Goal: Transaction & Acquisition: Purchase product/service

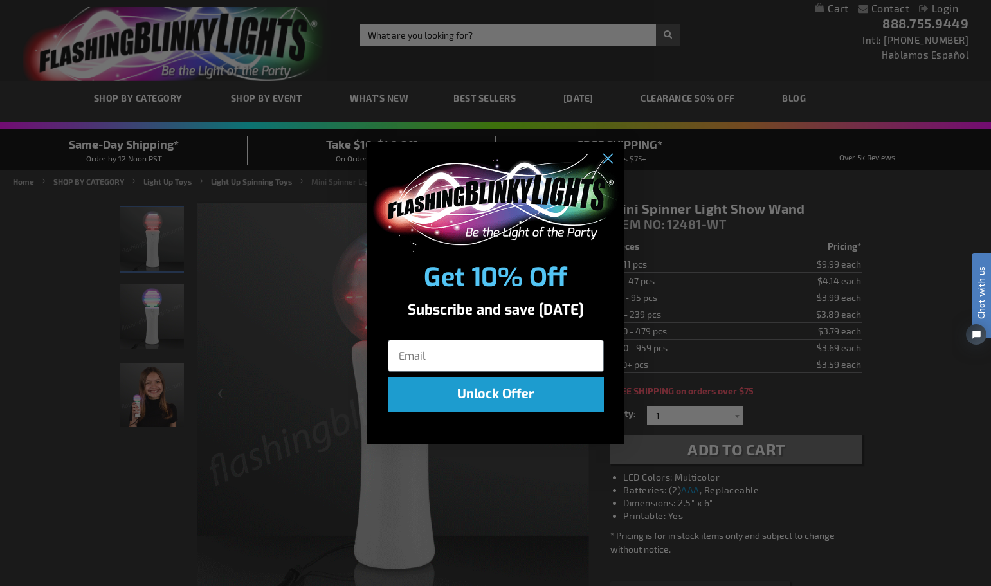
click at [927, 303] on div "Close dialog Get 10% Off Subscribe and save today Unlock Offer Submit" at bounding box center [495, 293] width 991 height 586
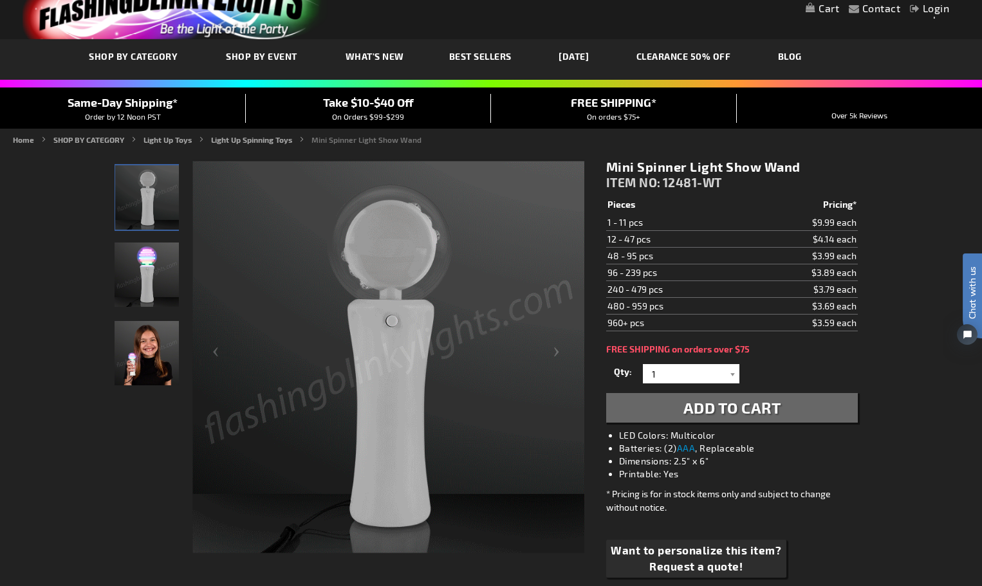
scroll to position [64, 0]
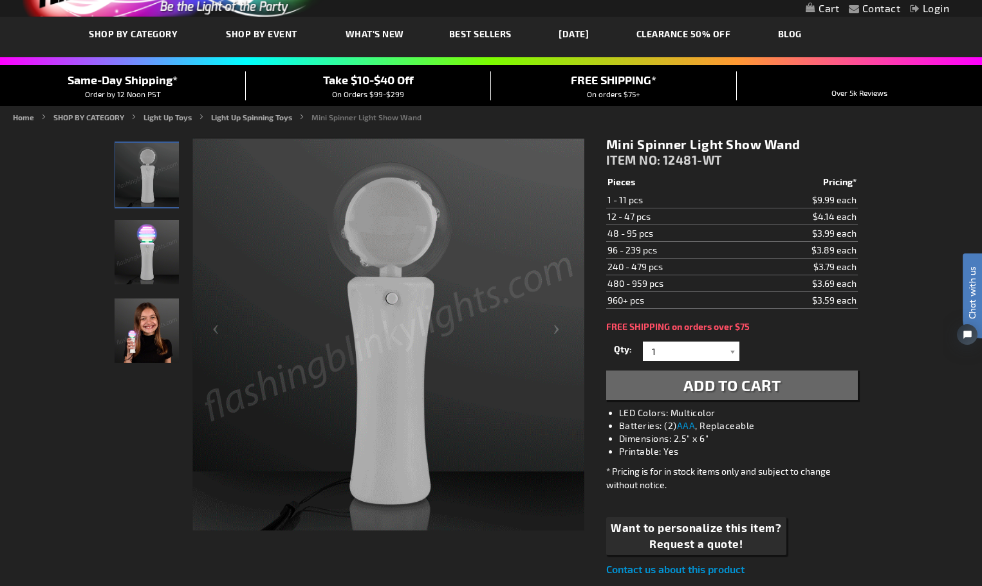
click at [758, 385] on span "Add to Cart" at bounding box center [732, 385] width 98 height 19
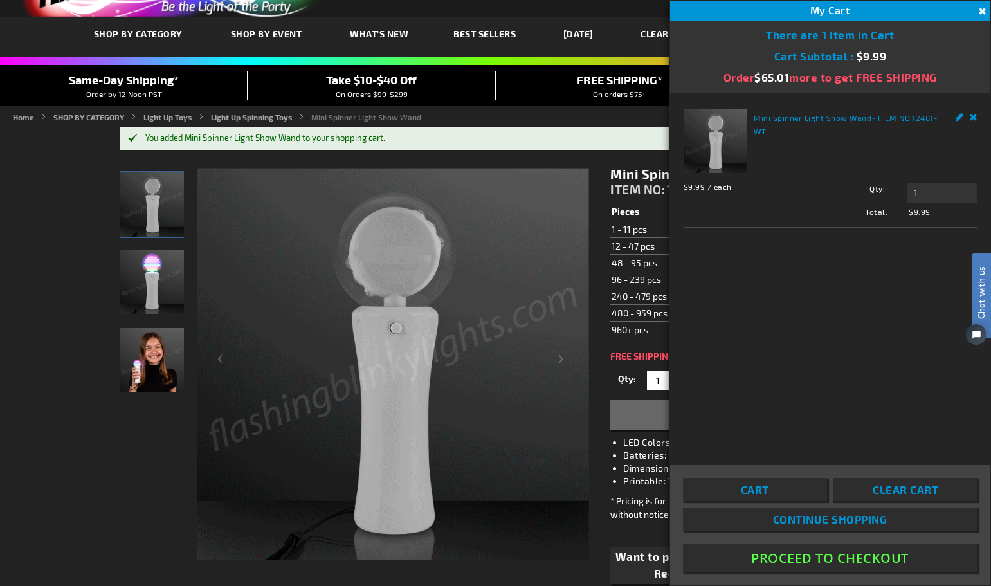
click at [863, 557] on button "Proceed To Checkout" at bounding box center [830, 558] width 295 height 29
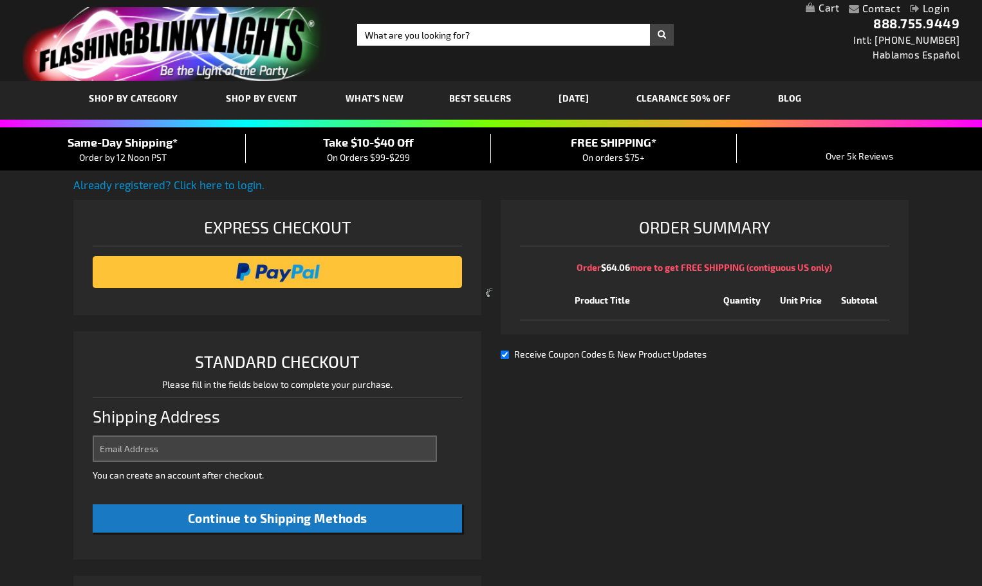
select select "US"
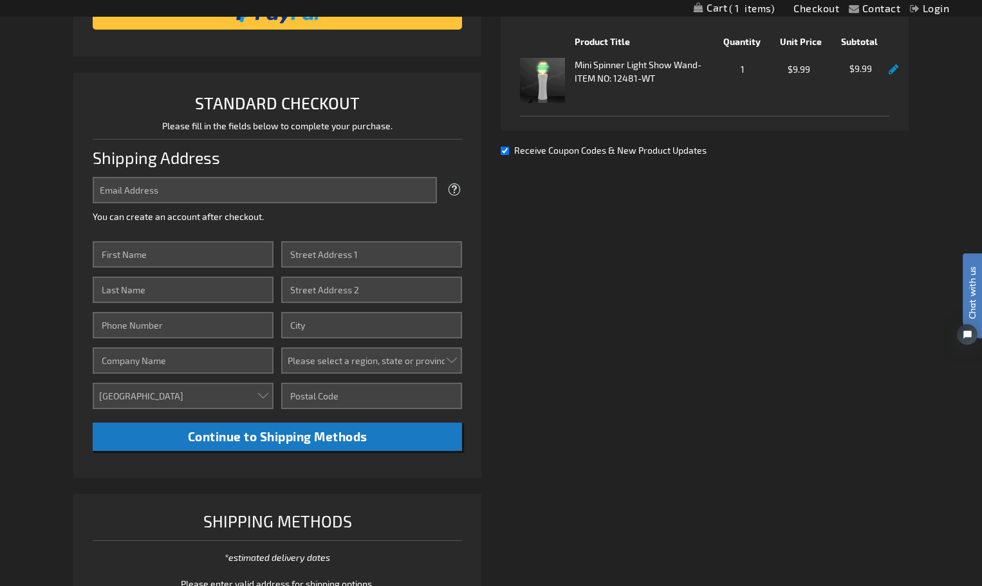
scroll to position [257, 0]
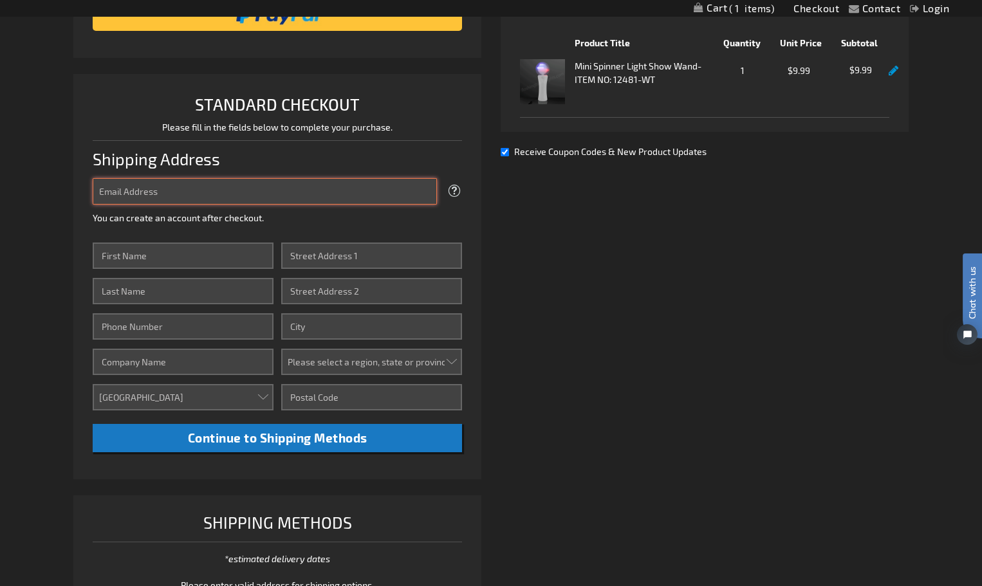
click at [218, 190] on input "Email Address" at bounding box center [265, 191] width 344 height 26
type input "[EMAIL_ADDRESS][DOMAIN_NAME]"
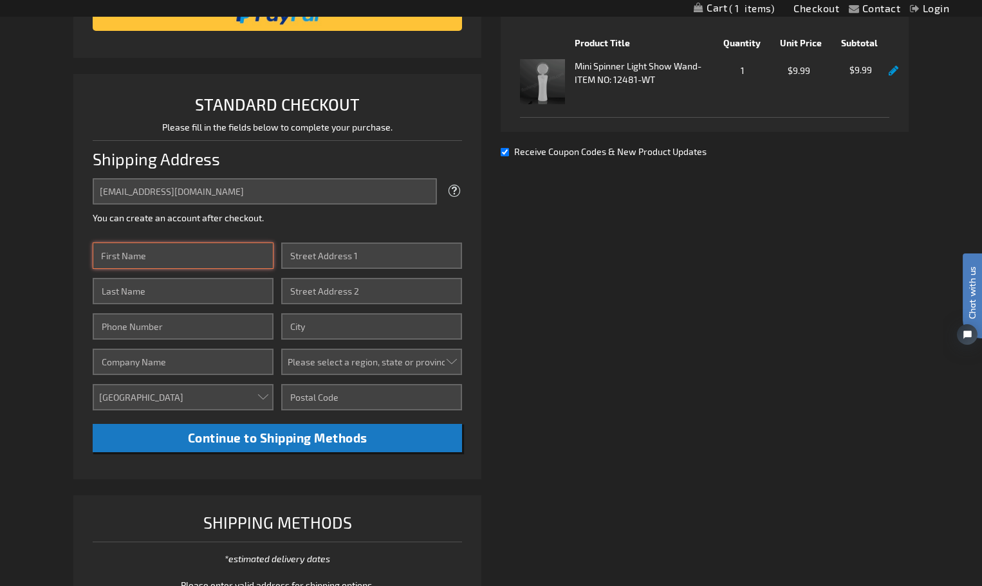
click at [188, 257] on input "First Name" at bounding box center [183, 256] width 181 height 26
type input "Jenni"
click at [203, 301] on input "Last Name" at bounding box center [183, 291] width 181 height 26
type input "[PERSON_NAME]"
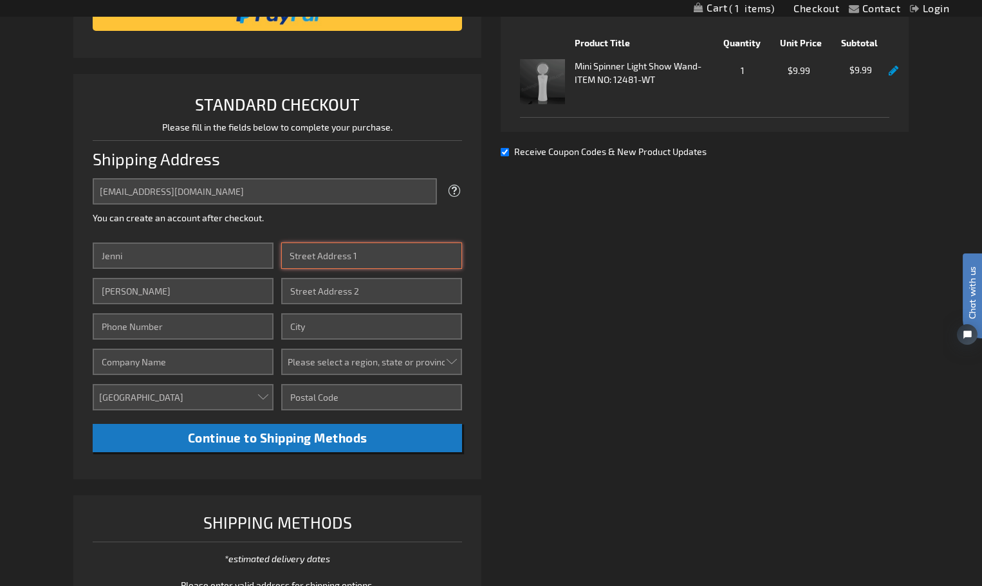
click at [334, 261] on input "Street Address: Line 1" at bounding box center [371, 256] width 181 height 26
type input "1919 E [PERSON_NAME]"
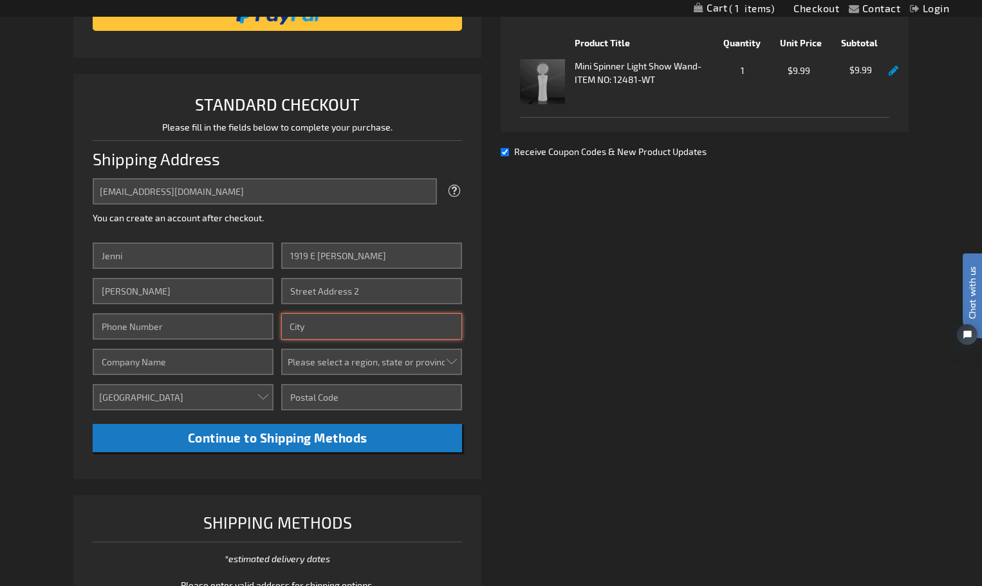
click at [309, 331] on input "City" at bounding box center [371, 326] width 181 height 26
type input "Phoenix"
click at [349, 365] on select "Please select a region, state or province. [US_STATE] [US_STATE] [US_STATE] [US…" at bounding box center [371, 362] width 181 height 26
select select "4"
click at [281, 349] on select "Please select a region, state or province. [US_STATE] [US_STATE] [US_STATE] [US…" at bounding box center [371, 362] width 181 height 26
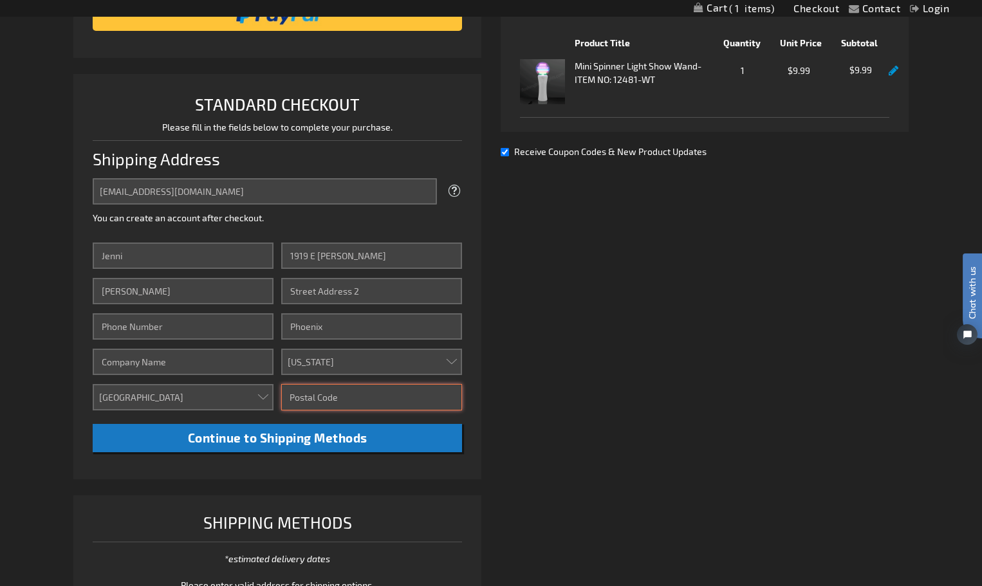
click at [336, 393] on input "Zip/Postal Code" at bounding box center [371, 397] width 181 height 26
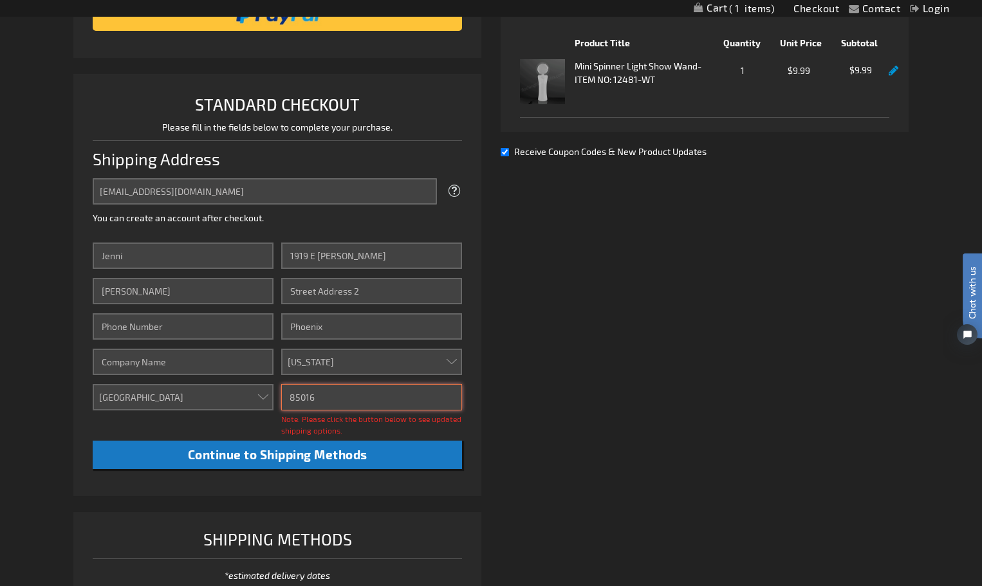
type input "85016"
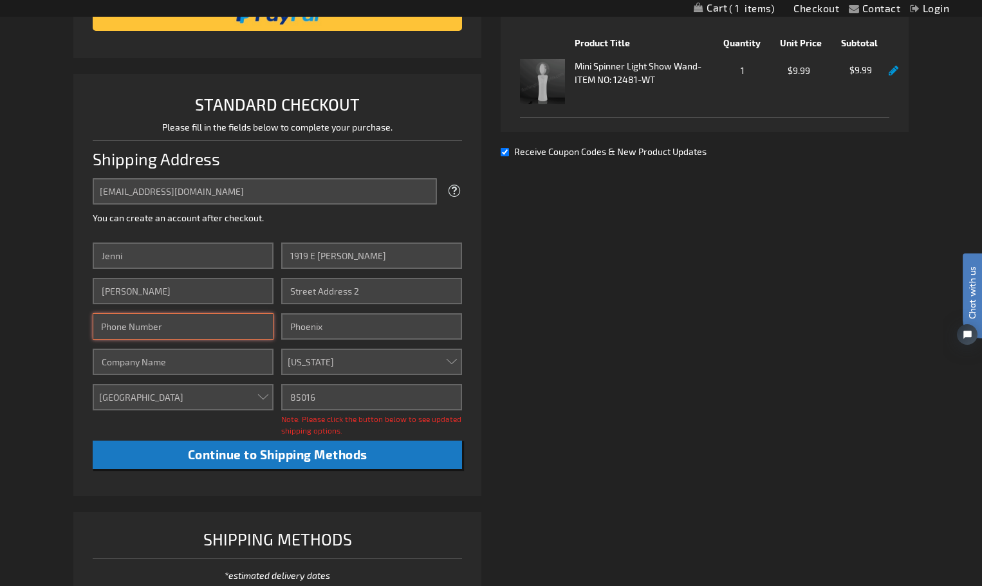
click at [184, 324] on input "Phone Number" at bounding box center [183, 326] width 181 height 26
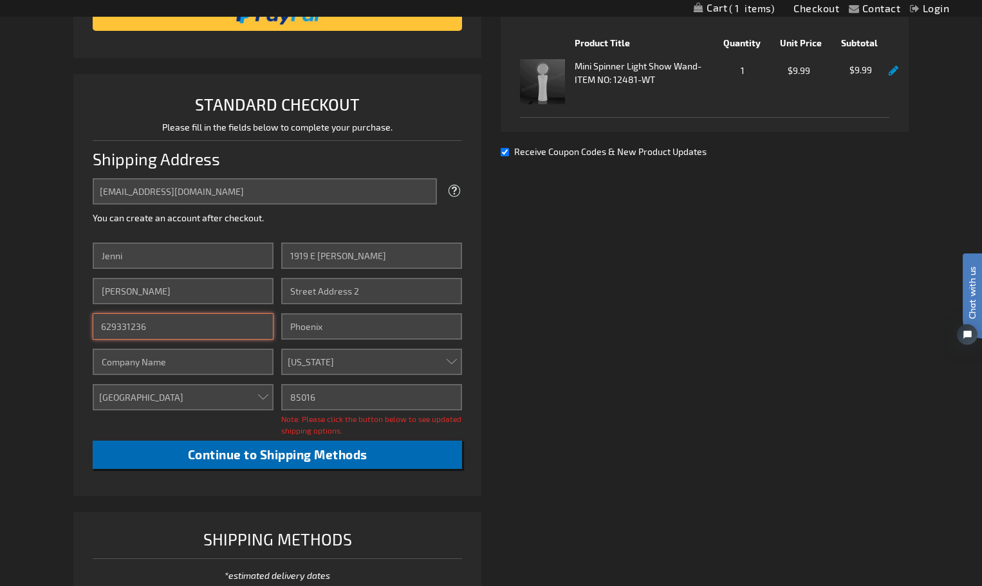
type input "629331236"
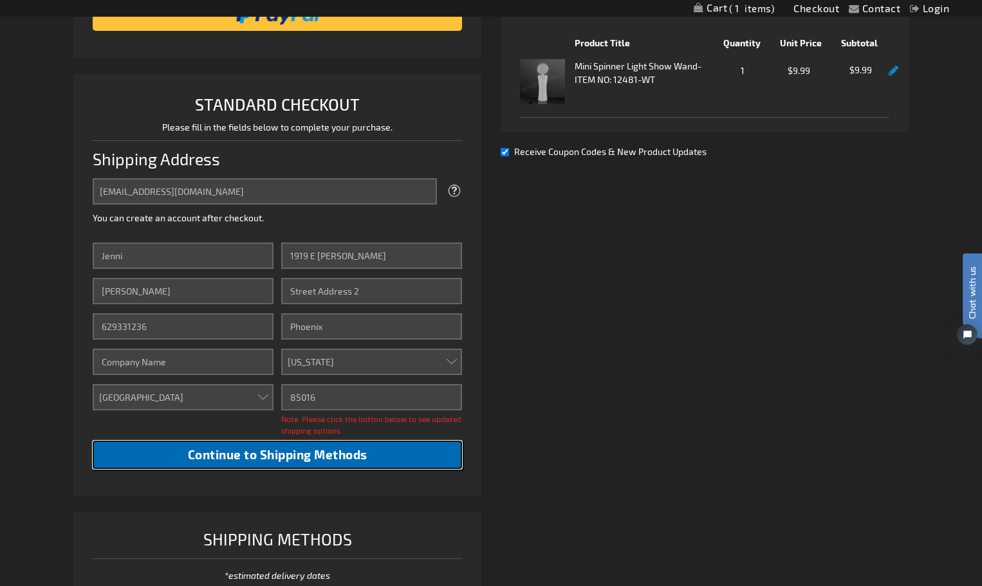
click at [257, 453] on span "Continue to Shipping Methods" at bounding box center [277, 454] width 179 height 15
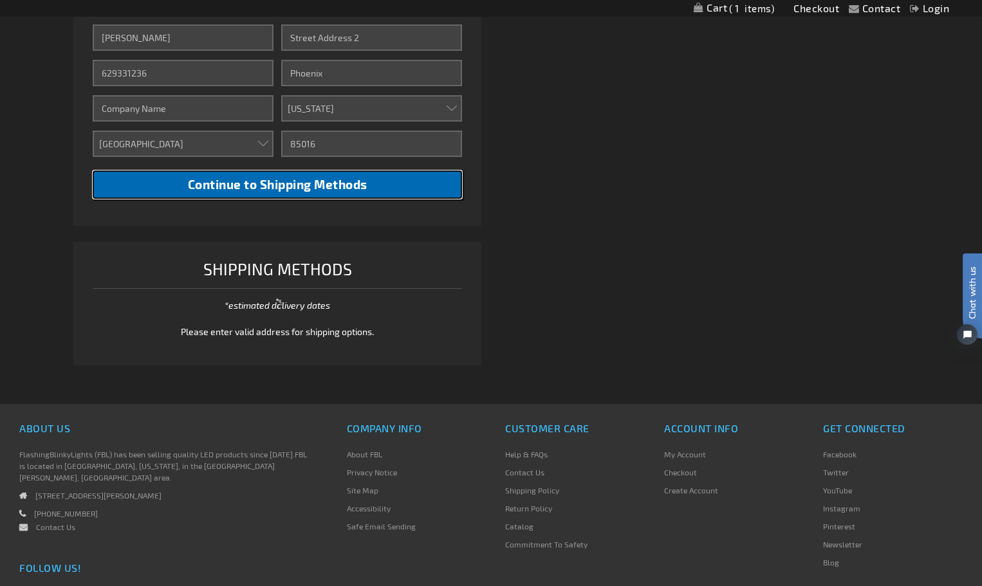
scroll to position [515, 0]
